Goal: Task Accomplishment & Management: Complete application form

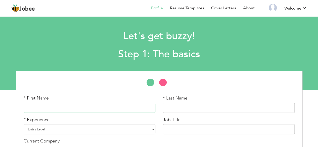
click at [108, 109] on input "text" at bounding box center [90, 108] width 132 height 10
type input "Tariq"
click at [169, 106] on input "text" at bounding box center [229, 108] width 132 height 10
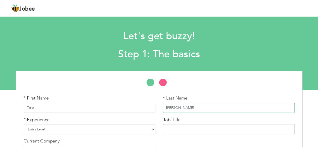
type input "[PERSON_NAME]"
click at [58, 131] on select "Entry Level Less than 1 Year 1 Year 2 Years 3 Years 4 Years 5 Years 6 Years 7 Y…" at bounding box center [90, 129] width 132 height 10
select select "12"
click at [24, 124] on select "Entry Level Less than 1 Year 1 Year 2 Years 3 Years 4 Years 5 Years 6 Years 7 Y…" at bounding box center [90, 129] width 132 height 10
click at [179, 129] on input "text" at bounding box center [229, 129] width 132 height 10
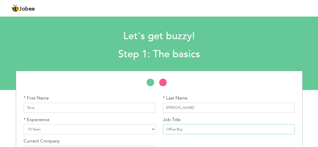
type input "Office Boy"
click at [31, 128] on select "Entry Level Less than 1 Year 1 Year 2 Years 3 Years 4 Years 5 Years 6 Years 7 Y…" at bounding box center [90, 129] width 132 height 10
select select "7"
click at [24, 124] on select "Entry Level Less than 1 Year 1 Year 2 Years 3 Years 4 Years 5 Years 6 Years 7 Y…" at bounding box center [90, 129] width 132 height 10
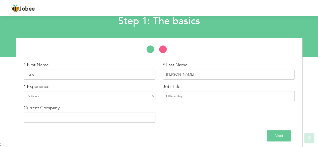
scroll to position [35, 0]
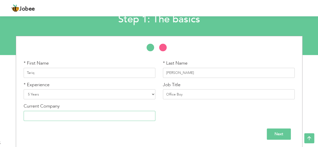
click at [139, 120] on input "text" at bounding box center [90, 116] width 132 height 10
type input "Cheetay"
click at [280, 134] on input "Next" at bounding box center [279, 134] width 24 height 11
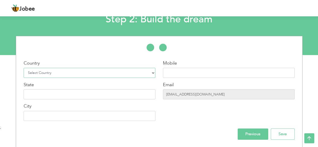
click at [70, 74] on select "Select Country Afghanistan Albania Algeria American Samoa Andorra Angola Anguil…" at bounding box center [90, 73] width 132 height 10
select select "166"
click at [24, 68] on select "Select Country Afghanistan Albania Algeria American Samoa Andorra Angola Anguil…" at bounding box center [90, 73] width 132 height 10
click at [165, 73] on input "text" at bounding box center [229, 73] width 132 height 10
type input "03114676192"
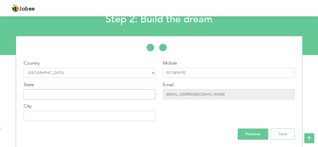
click at [126, 92] on input "text" at bounding box center [90, 94] width 132 height 10
type input "Pak Arab Society"
click at [76, 118] on input "text" at bounding box center [90, 116] width 132 height 10
type input "[GEOGRAPHIC_DATA]"
click at [291, 133] on input "Save" at bounding box center [283, 134] width 24 height 11
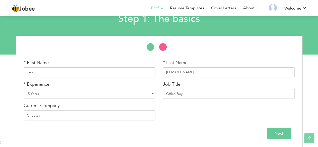
scroll to position [35, 0]
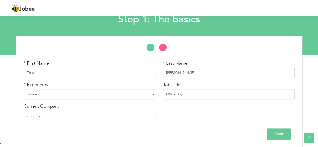
click at [276, 132] on input "Next" at bounding box center [279, 134] width 24 height 11
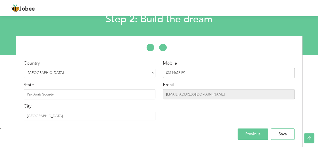
click at [276, 132] on input "Save" at bounding box center [283, 134] width 24 height 11
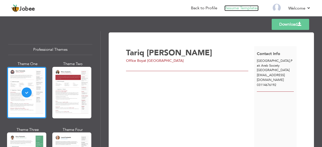
click at [234, 9] on link "Resume Templates" at bounding box center [242, 8] width 34 height 6
click at [208, 7] on link "Back to Profile" at bounding box center [204, 8] width 26 height 6
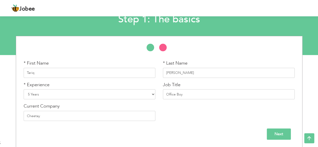
click at [282, 133] on input "Next" at bounding box center [279, 134] width 24 height 11
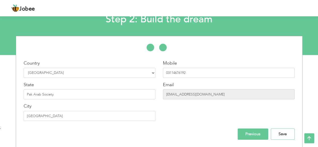
click at [282, 133] on input "Save" at bounding box center [283, 134] width 24 height 11
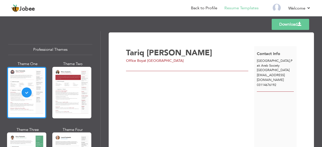
click at [36, 107] on div at bounding box center [26, 93] width 39 height 52
click at [281, 25] on link "Download" at bounding box center [291, 24] width 38 height 11
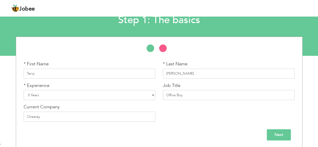
scroll to position [35, 0]
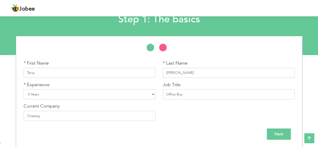
click at [280, 136] on input "Next" at bounding box center [279, 134] width 24 height 11
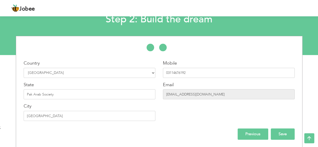
click at [276, 136] on input "Save" at bounding box center [283, 134] width 24 height 11
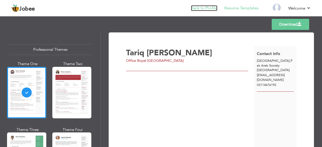
click at [201, 7] on link "Back to Profile" at bounding box center [204, 8] width 26 height 6
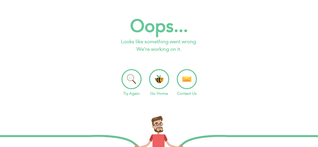
click at [161, 77] on li "Go Home" at bounding box center [159, 82] width 20 height 27
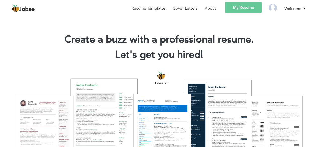
click at [235, 8] on link "My Resume" at bounding box center [244, 7] width 37 height 11
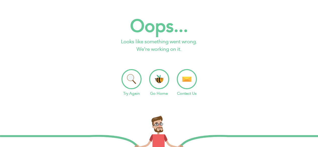
click at [153, 79] on li "Go Home" at bounding box center [159, 82] width 20 height 27
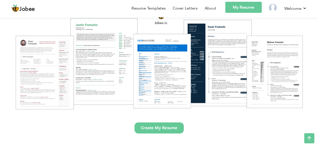
scroll to position [50, 0]
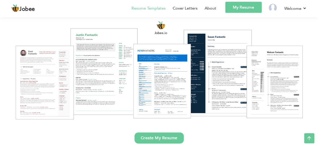
click at [147, 9] on link "Resume Templates" at bounding box center [149, 8] width 34 height 6
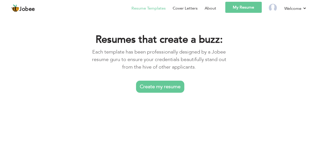
click at [153, 89] on link "Create my resume" at bounding box center [160, 87] width 48 height 12
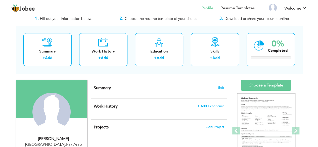
scroll to position [28, 0]
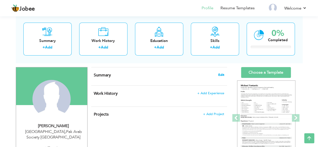
click at [221, 74] on span "Edit" at bounding box center [222, 75] width 6 height 4
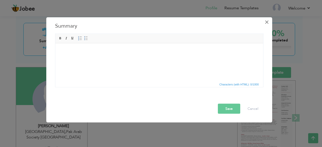
click at [269, 22] on span "×" at bounding box center [267, 21] width 4 height 9
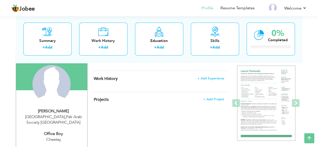
scroll to position [42, 0]
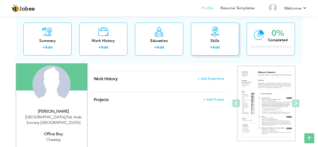
click at [211, 47] on label "+" at bounding box center [211, 47] width 3 height 5
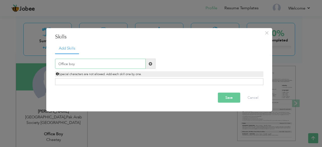
type input "Office boy"
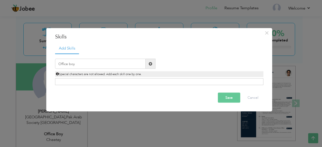
click at [149, 65] on span at bounding box center [151, 64] width 4 height 4
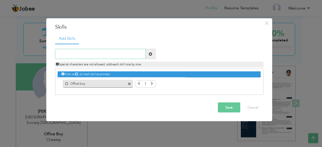
click at [115, 53] on input "text" at bounding box center [100, 54] width 91 height 10
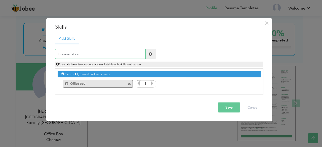
type input "Accumulation"
click at [62, 54] on input "Accumulation" at bounding box center [100, 54] width 91 height 10
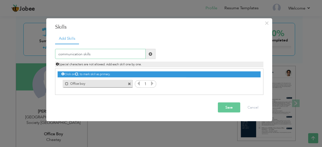
type input "communication skills"
click at [150, 53] on span at bounding box center [151, 54] width 4 height 4
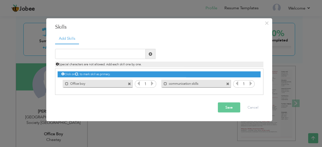
click at [152, 84] on icon at bounding box center [152, 83] width 5 height 5
click at [249, 84] on icon at bounding box center [251, 83] width 5 height 5
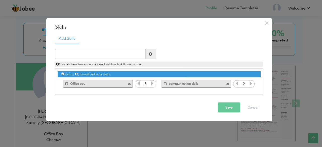
click at [249, 84] on icon at bounding box center [251, 83] width 5 height 5
click at [112, 52] on input "text" at bounding box center [100, 54] width 91 height 10
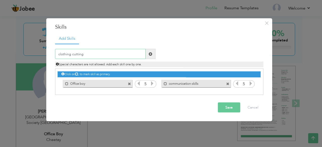
type input "clothing cutting"
click at [152, 54] on span at bounding box center [151, 54] width 4 height 4
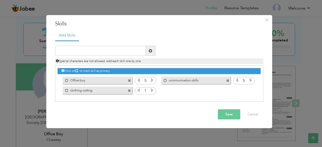
click at [152, 89] on icon at bounding box center [152, 90] width 5 height 5
click at [105, 52] on input "text" at bounding box center [100, 51] width 91 height 10
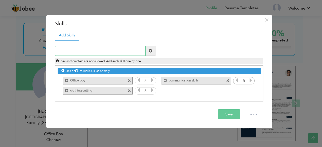
type input "a"
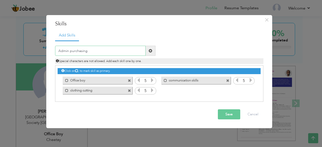
type input "Admin purchasing"
click at [152, 50] on span at bounding box center [151, 51] width 4 height 4
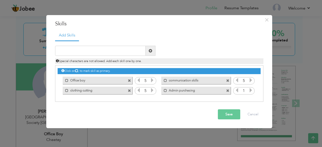
click at [250, 89] on icon at bounding box center [251, 90] width 5 height 5
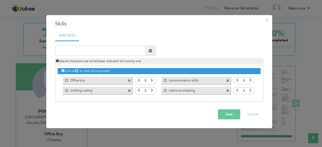
click at [232, 114] on button "Save" at bounding box center [229, 115] width 22 height 10
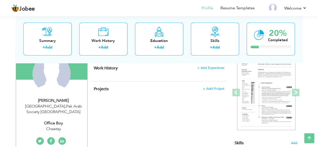
scroll to position [54, 0]
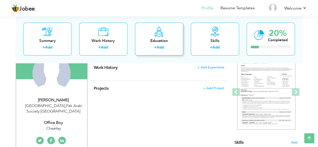
click at [162, 46] on link "Add" at bounding box center [160, 47] width 7 height 5
radio input "true"
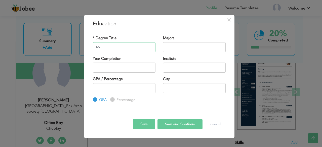
type input "M"
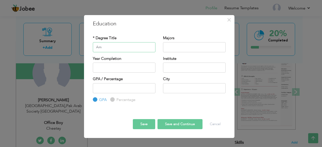
type input "A"
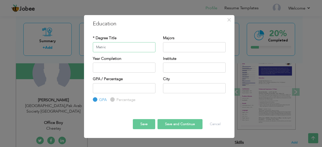
type input "Matric"
click at [173, 49] on input "text" at bounding box center [194, 47] width 63 height 10
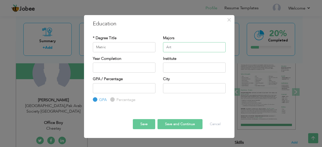
type input "Art"
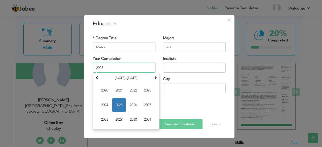
click at [111, 68] on input "2025" at bounding box center [124, 68] width 63 height 10
click at [98, 78] on span at bounding box center [97, 78] width 4 height 4
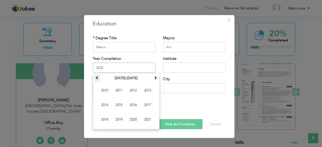
click at [98, 78] on span at bounding box center [97, 78] width 4 height 4
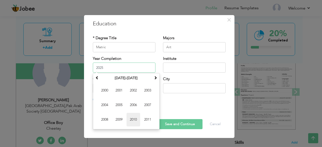
click at [129, 120] on span "2010" at bounding box center [134, 120] width 14 height 14
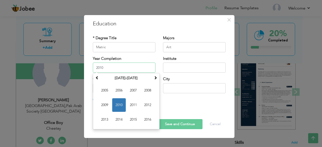
click at [127, 70] on input "2010" at bounding box center [124, 68] width 63 height 10
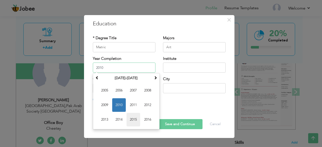
click at [129, 118] on span "2015" at bounding box center [134, 120] width 14 height 14
type input "2015"
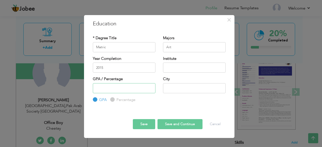
click at [125, 86] on input "number" at bounding box center [124, 88] width 63 height 10
click at [113, 99] on input "Percentage" at bounding box center [111, 99] width 3 height 3
radio input "true"
click at [121, 90] on input "number" at bounding box center [124, 88] width 63 height 10
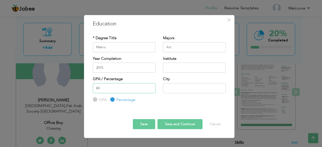
type input "60"
click at [195, 88] on input "text" at bounding box center [194, 88] width 63 height 10
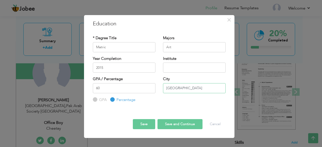
type input "[GEOGRAPHIC_DATA]"
click at [166, 65] on input "text" at bounding box center [194, 68] width 63 height 10
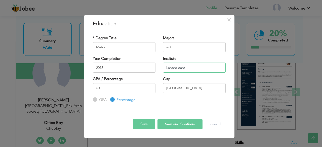
type input "Lahore oard"
click at [174, 124] on button "Save and Continue" at bounding box center [180, 124] width 45 height 10
radio input "true"
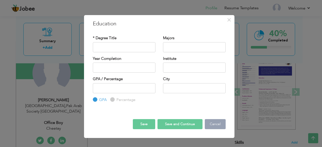
click at [218, 126] on button "Cancel" at bounding box center [215, 124] width 21 height 10
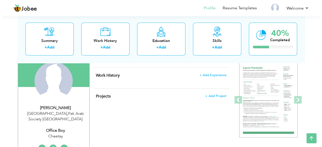
scroll to position [45, 0]
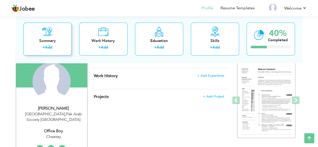
click at [57, 45] on div "+ Add" at bounding box center [47, 48] width 40 height 7
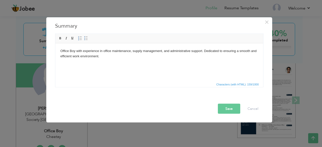
click at [162, 52] on body "Office Boy with experience in office maintenance, supply management, and admini…" at bounding box center [159, 53] width 198 height 11
click at [231, 106] on button "Save" at bounding box center [229, 109] width 22 height 10
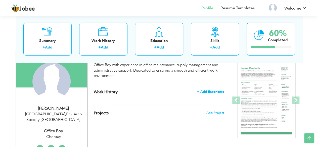
click at [205, 90] on span "+ Add Experience" at bounding box center [210, 92] width 27 height 4
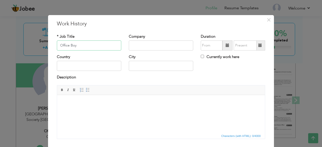
type input "Office Boy"
click at [148, 46] on input "text" at bounding box center [161, 46] width 64 height 10
type input "Cheetay"
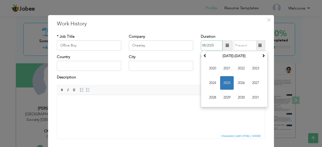
click at [207, 44] on input "08/2025" at bounding box center [212, 46] width 22 height 10
click at [240, 71] on span "2022" at bounding box center [242, 69] width 14 height 14
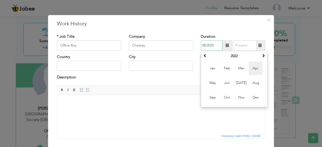
click at [253, 71] on span "Apr" at bounding box center [256, 69] width 14 height 14
type input "04/2022"
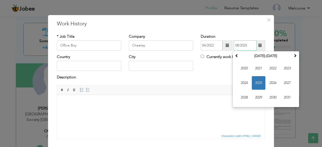
click at [242, 45] on input "08/2025" at bounding box center [245, 46] width 23 height 10
click at [284, 68] on span "2023" at bounding box center [288, 69] width 14 height 14
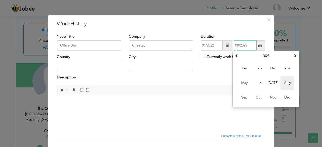
click at [283, 84] on span "Aug" at bounding box center [288, 83] width 14 height 14
type input "08/2023"
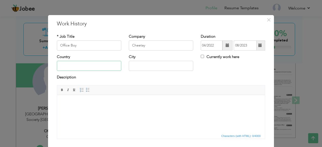
click at [94, 63] on input "text" at bounding box center [89, 66] width 64 height 10
type input "[GEOGRAPHIC_DATA]"
click at [131, 67] on input "text" at bounding box center [161, 66] width 64 height 10
type input "[GEOGRAPHIC_DATA]"
click at [78, 101] on body at bounding box center [161, 102] width 198 height 5
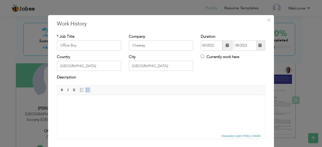
click at [86, 90] on span at bounding box center [88, 90] width 4 height 4
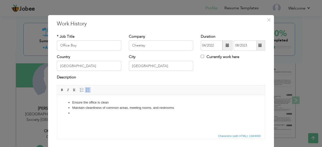
paste body
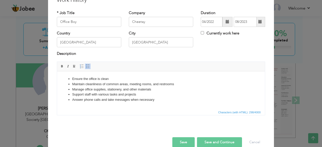
scroll to position [32, 0]
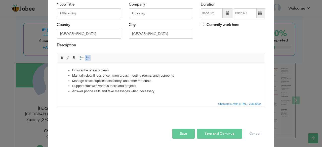
click at [212, 129] on button "Save and Continue" at bounding box center [219, 134] width 45 height 10
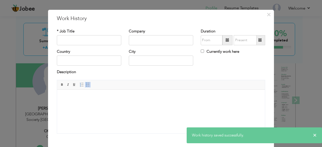
scroll to position [2, 0]
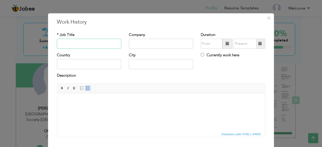
click at [87, 44] on input "text" at bounding box center [89, 44] width 64 height 10
type input "Office Boy"
click at [140, 42] on input "text" at bounding box center [161, 44] width 64 height 10
type input "PEX"
click at [135, 66] on input "text" at bounding box center [161, 64] width 64 height 10
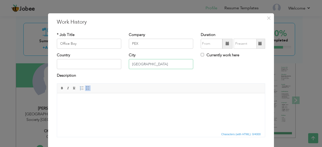
type input "[GEOGRAPHIC_DATA]"
click at [97, 64] on input "text" at bounding box center [89, 64] width 64 height 10
click at [70, 99] on body at bounding box center [161, 100] width 198 height 5
click at [69, 64] on input "Pakisatn" at bounding box center [89, 64] width 64 height 10
click at [86, 87] on span at bounding box center [88, 88] width 4 height 4
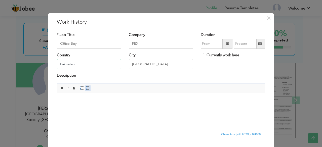
type input "Pakisatan"
click at [70, 66] on input "Pakisatan" at bounding box center [89, 64] width 64 height 10
type input "[GEOGRAPHIC_DATA]"
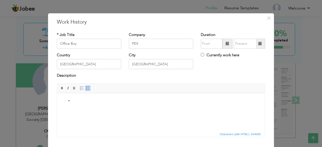
click at [85, 103] on li at bounding box center [161, 100] width 178 height 5
paste body
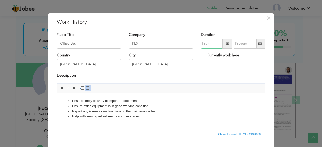
click at [204, 45] on input "text" at bounding box center [212, 44] width 22 height 10
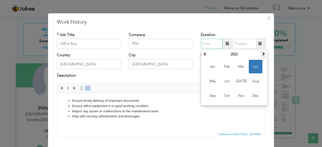
drag, startPoint x: 258, startPoint y: 54, endPoint x: 261, endPoint y: 54, distance: 3.0
click at [261, 54] on tr "2022" at bounding box center [234, 55] width 64 height 8
click at [262, 54] on span at bounding box center [264, 54] width 4 height 4
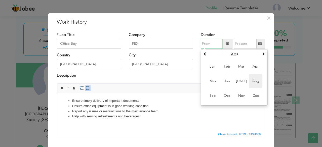
click at [251, 82] on span "Aug" at bounding box center [256, 82] width 14 height 14
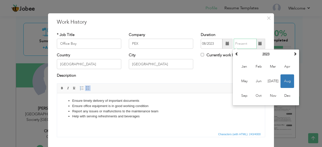
click at [241, 42] on input "text" at bounding box center [245, 44] width 23 height 10
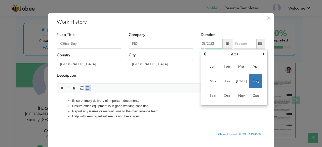
click at [212, 44] on input "08/2023" at bounding box center [212, 44] width 22 height 10
click at [203, 55] on span at bounding box center [205, 54] width 4 height 4
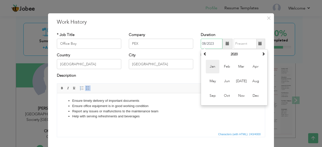
click at [211, 68] on span "Jan" at bounding box center [213, 67] width 14 height 14
type input "01/2020"
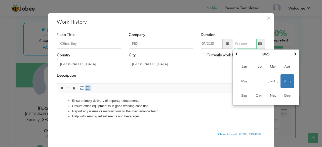
click at [240, 41] on input "text" at bounding box center [245, 44] width 23 height 10
click at [236, 54] on span at bounding box center [237, 54] width 4 height 4
click at [254, 66] on span "Feb" at bounding box center [259, 67] width 14 height 14
type input "02/2022"
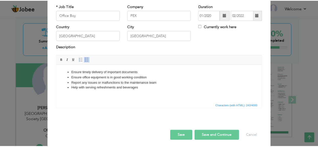
scroll to position [32, 0]
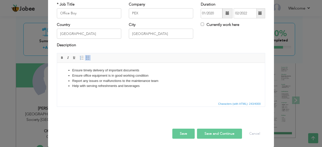
click at [179, 137] on button "Save" at bounding box center [183, 134] width 22 height 10
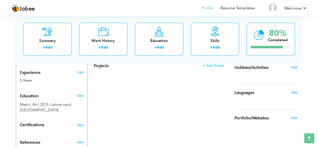
scroll to position [194, 0]
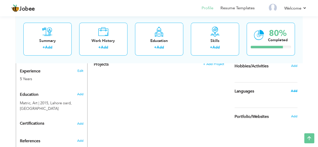
click at [296, 91] on span "Add" at bounding box center [294, 91] width 7 height 5
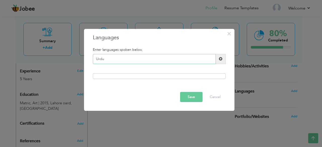
type input "Urdu"
click at [222, 58] on span at bounding box center [221, 59] width 4 height 4
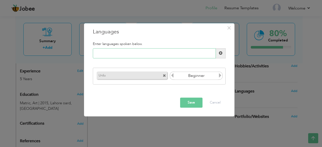
click at [133, 52] on input "text" at bounding box center [154, 53] width 123 height 10
type input "Punjabi"
click at [221, 78] on icon at bounding box center [220, 76] width 5 height 5
click at [195, 105] on button "Save" at bounding box center [191, 103] width 22 height 10
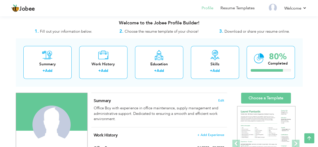
scroll to position [0, 0]
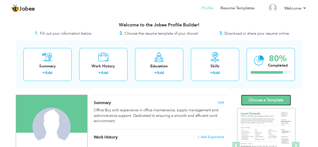
click at [261, 99] on link "Choose a Template" at bounding box center [266, 100] width 50 height 11
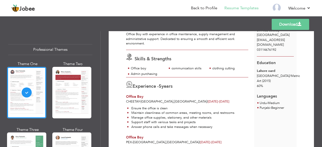
scroll to position [37, 0]
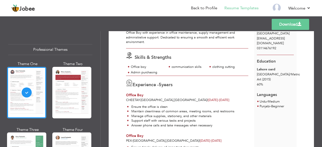
click at [278, 27] on link "Download" at bounding box center [291, 24] width 38 height 11
